Goal: Find specific page/section: Find specific page/section

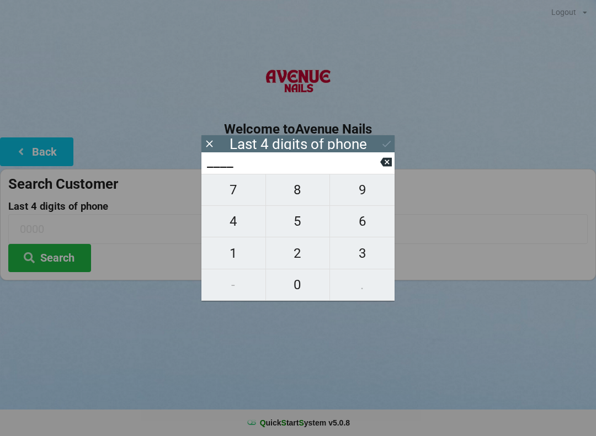
click at [240, 252] on span "1" at bounding box center [233, 253] width 64 height 23
type input "1___"
click at [301, 252] on span "2" at bounding box center [298, 253] width 64 height 23
type input "12__"
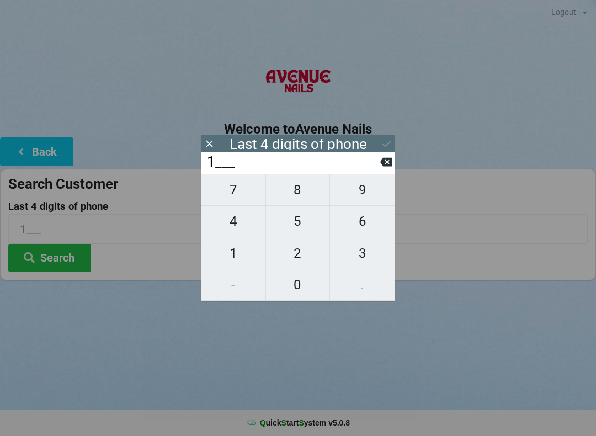
type input "12__"
click at [308, 223] on span "5" at bounding box center [298, 221] width 64 height 23
type input "125_"
click at [307, 246] on span "2" at bounding box center [298, 253] width 64 height 23
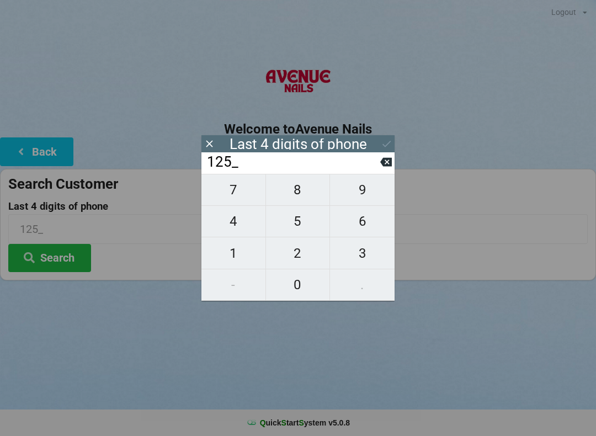
type input "1252"
click at [381, 139] on icon at bounding box center [387, 144] width 12 height 12
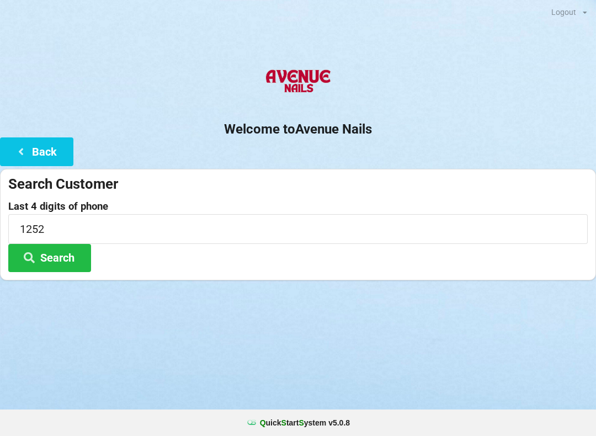
click at [74, 250] on button "Search" at bounding box center [49, 258] width 83 height 28
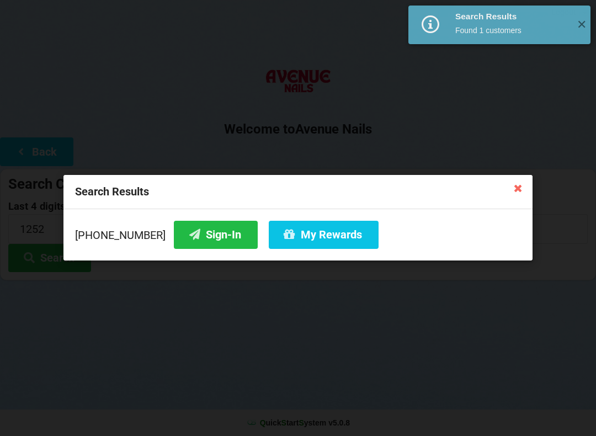
click at [194, 231] on button "Sign-In" at bounding box center [216, 235] width 84 height 28
